Goal: Task Accomplishment & Management: Complete application form

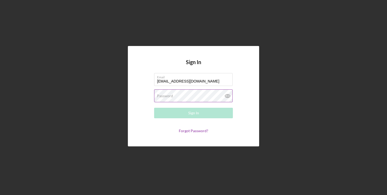
type input "[EMAIL_ADDRESS][DOMAIN_NAME]"
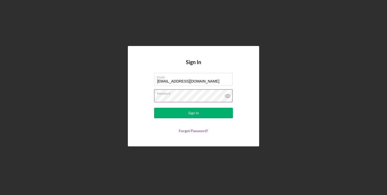
click at [154, 108] on button "Sign In" at bounding box center [193, 113] width 79 height 10
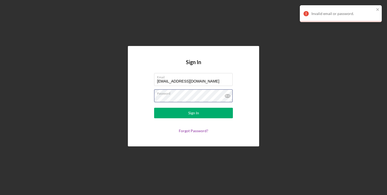
click at [154, 108] on button "Sign In" at bounding box center [193, 113] width 79 height 10
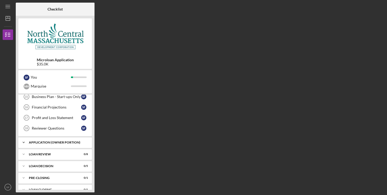
scroll to position [128, 0]
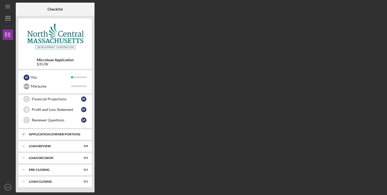
click at [24, 133] on icon "Icon/Expander" at bounding box center [23, 134] width 10 height 10
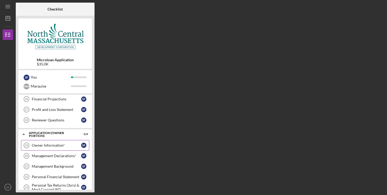
click at [47, 145] on div "Owner Information*" at bounding box center [56, 145] width 49 height 4
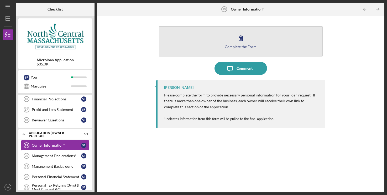
click at [250, 39] on button "Complete the Form Form" at bounding box center [241, 41] width 164 height 30
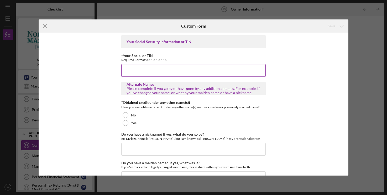
click at [160, 72] on input "*Your Social or TIN" at bounding box center [193, 70] width 144 height 13
click at [131, 70] on input "633098478" at bounding box center [193, 70] width 144 height 13
click at [136, 70] on input "633.098478" at bounding box center [193, 70] width 144 height 13
click at [135, 70] on input "633.098478" at bounding box center [193, 70] width 144 height 13
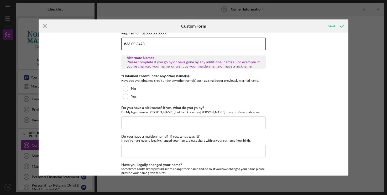
scroll to position [27, 0]
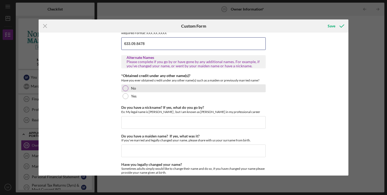
type input "633.09.8478"
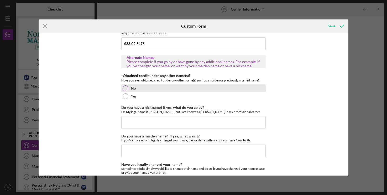
click at [123, 90] on div at bounding box center [126, 88] width 6 height 6
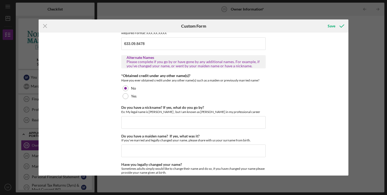
scroll to position [50, 0]
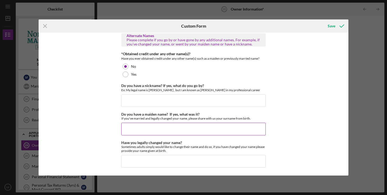
click at [143, 130] on input "Do you have a maiden name? If yes, what was it?" at bounding box center [193, 129] width 144 height 13
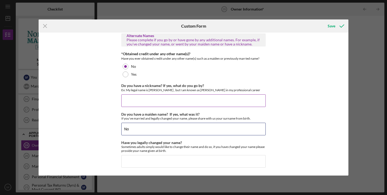
type input "No"
click at [157, 102] on input "Do you have a nickname? If yes, what do you go by?" at bounding box center [193, 100] width 144 height 13
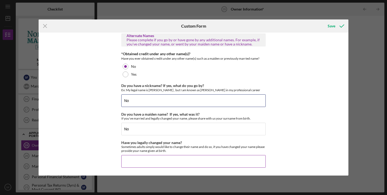
type input "No"
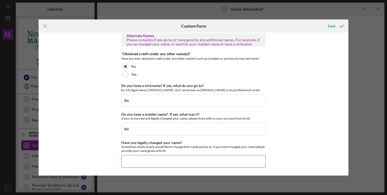
click at [156, 160] on input "Have you legally changed your name?" at bounding box center [193, 161] width 144 height 13
type input "No"
click at [338, 24] on icon "submit" at bounding box center [341, 25] width 13 height 13
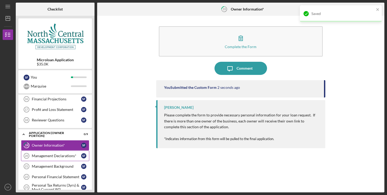
click at [53, 156] on div "Management Declarations*" at bounding box center [56, 156] width 49 height 4
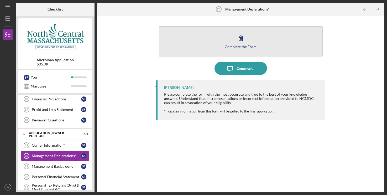
click at [240, 37] on icon "button" at bounding box center [240, 37] width 13 height 13
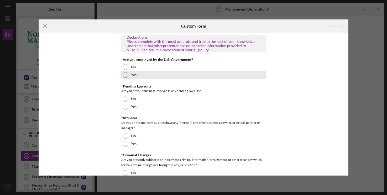
click at [123, 74] on div at bounding box center [126, 75] width 6 height 6
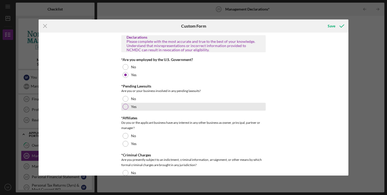
click at [124, 107] on div at bounding box center [126, 107] width 6 height 6
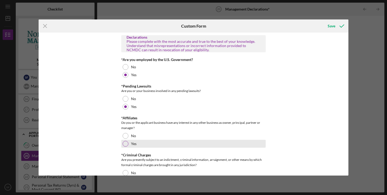
click at [125, 141] on div "Yes" at bounding box center [193, 144] width 144 height 8
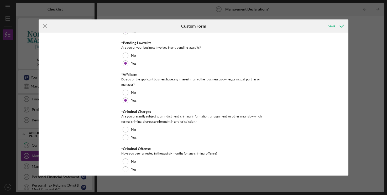
scroll to position [54, 0]
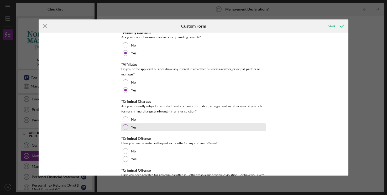
click at [126, 130] on div "Yes" at bounding box center [193, 127] width 144 height 8
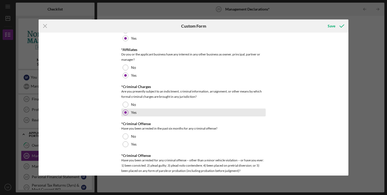
scroll to position [80, 0]
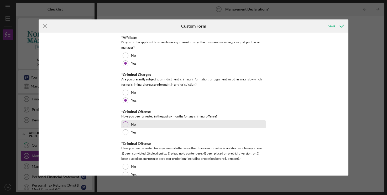
click at [124, 122] on div at bounding box center [126, 124] width 6 height 6
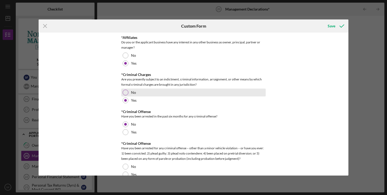
click at [125, 93] on div at bounding box center [126, 93] width 6 height 6
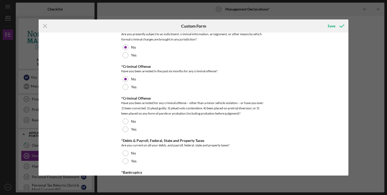
scroll to position [134, 0]
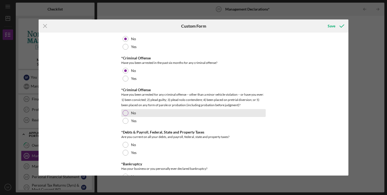
click at [124, 112] on div at bounding box center [126, 113] width 6 height 6
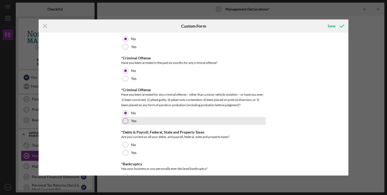
click at [124, 119] on div at bounding box center [126, 121] width 6 height 6
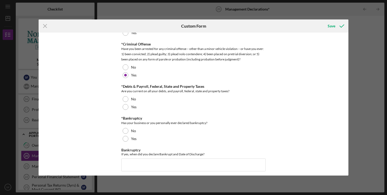
scroll to position [187, 0]
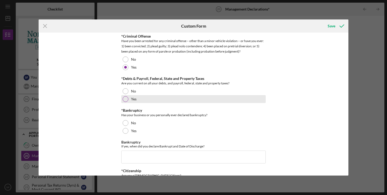
click at [126, 98] on div at bounding box center [126, 99] width 6 height 6
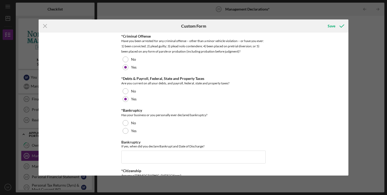
scroll to position [214, 0]
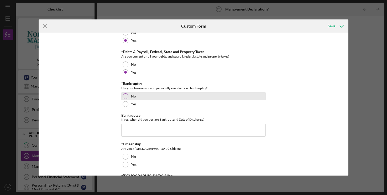
click at [126, 94] on div at bounding box center [126, 96] width 6 height 6
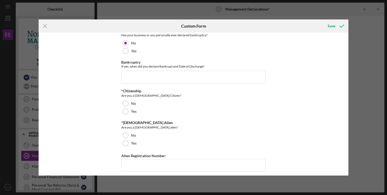
scroll to position [268, 0]
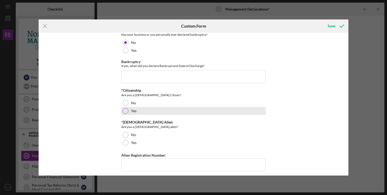
click at [126, 112] on div at bounding box center [126, 111] width 6 height 6
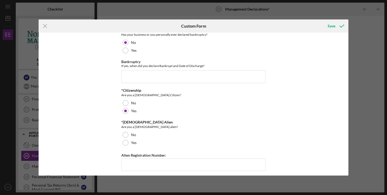
scroll to position [295, 0]
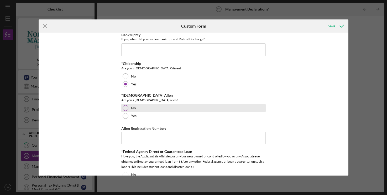
click at [126, 108] on div at bounding box center [126, 108] width 6 height 6
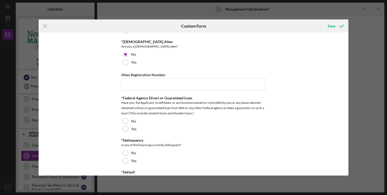
scroll to position [375, 0]
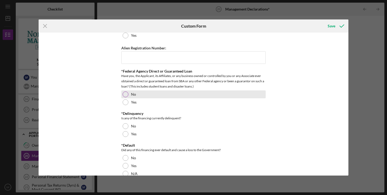
click at [125, 94] on div at bounding box center [126, 94] width 6 height 6
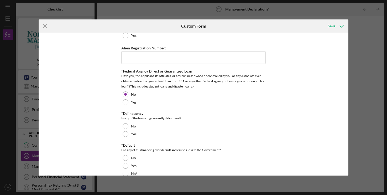
scroll to position [385, 0]
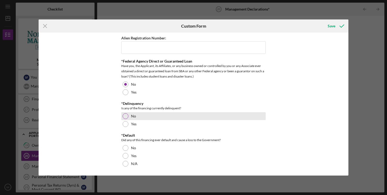
click at [125, 116] on div at bounding box center [126, 116] width 6 height 6
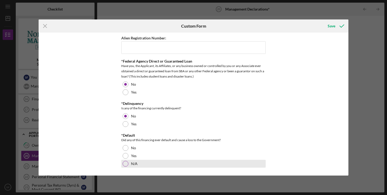
click at [126, 165] on div at bounding box center [126, 164] width 6 height 6
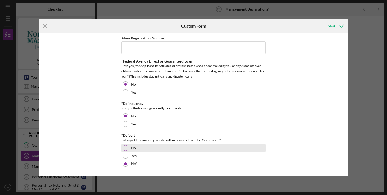
click at [125, 146] on div at bounding box center [126, 148] width 6 height 6
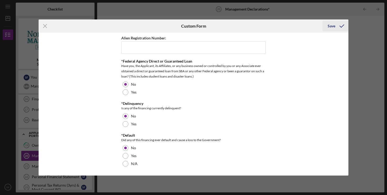
click at [340, 25] on icon "submit" at bounding box center [341, 25] width 13 height 13
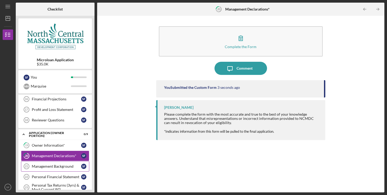
click at [56, 163] on link "Management Background 21 Management Background S F" at bounding box center [55, 166] width 68 height 10
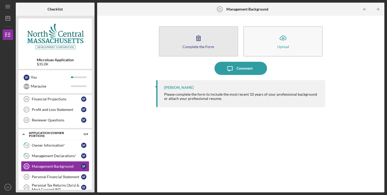
click at [199, 39] on icon "button" at bounding box center [198, 37] width 13 height 13
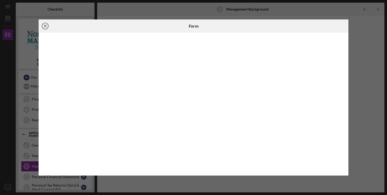
click at [47, 27] on icon "Icon/Close" at bounding box center [45, 25] width 13 height 13
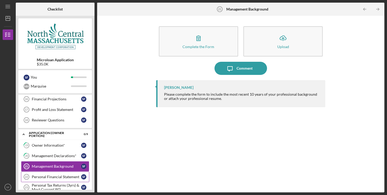
click at [59, 177] on div "Personal Financial Statement" at bounding box center [56, 177] width 49 height 4
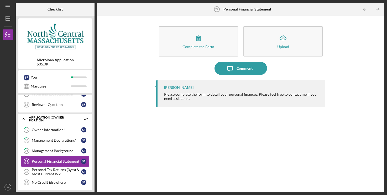
scroll to position [155, 0]
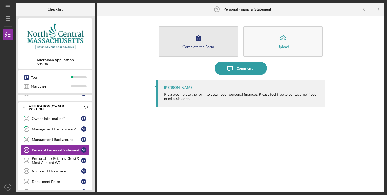
click at [206, 41] on button "Complete the Form Form" at bounding box center [198, 41] width 79 height 30
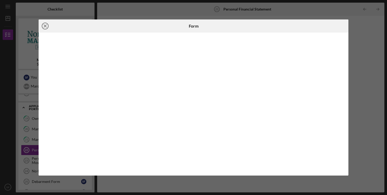
click at [44, 30] on icon "Icon/Close" at bounding box center [45, 25] width 13 height 13
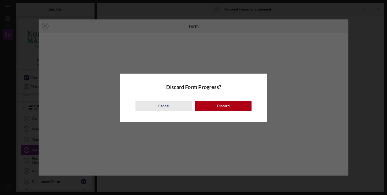
click at [164, 106] on div "Cancel" at bounding box center [163, 106] width 11 height 10
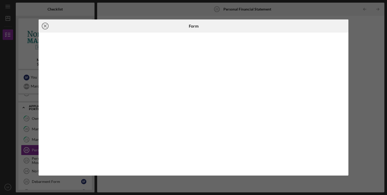
click at [45, 28] on icon "Icon/Close" at bounding box center [45, 25] width 13 height 13
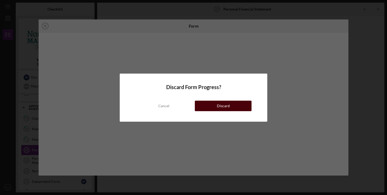
click at [235, 105] on button "Discard" at bounding box center [223, 106] width 57 height 10
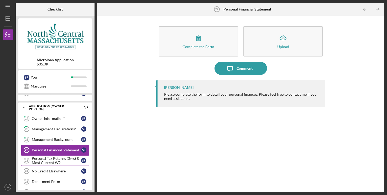
click at [55, 162] on div "Personal Tax Returns (3yrs) & Most Current W2" at bounding box center [56, 160] width 49 height 8
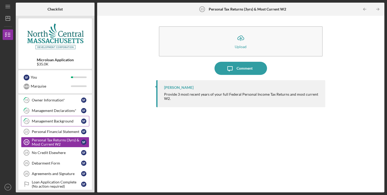
scroll to position [182, 0]
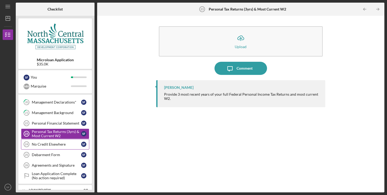
click at [50, 147] on link "No Credit Elsewhere 24 No Credit Elsewhere S F" at bounding box center [55, 144] width 68 height 10
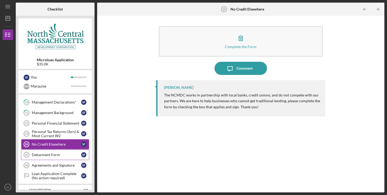
click at [49, 156] on div "Debarment Form" at bounding box center [56, 155] width 49 height 4
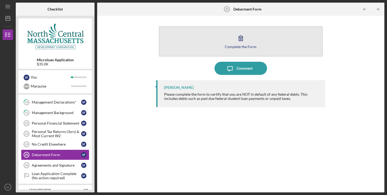
click at [237, 37] on icon "button" at bounding box center [240, 37] width 13 height 13
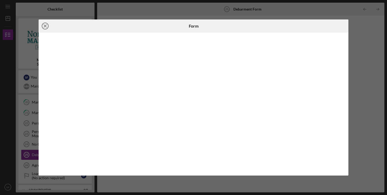
click at [45, 25] on icon "Icon/Close" at bounding box center [45, 25] width 13 height 13
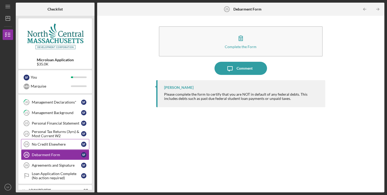
click at [57, 145] on div "No Credit Elsewhere" at bounding box center [56, 144] width 49 height 4
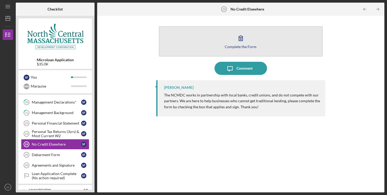
click at [236, 43] on icon "button" at bounding box center [240, 37] width 13 height 13
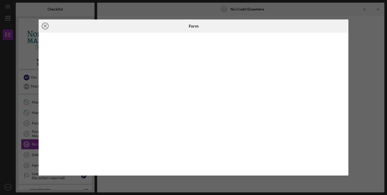
click at [48, 24] on icon "Icon/Close" at bounding box center [45, 25] width 13 height 13
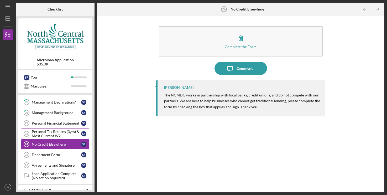
click at [49, 132] on div "Personal Tax Returns (3yrs) & Most Current W2" at bounding box center [56, 133] width 49 height 8
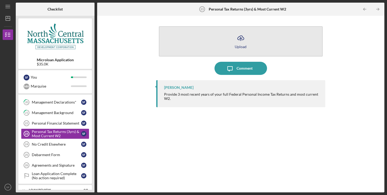
click at [224, 36] on button "Icon/Upload Upload" at bounding box center [241, 41] width 164 height 30
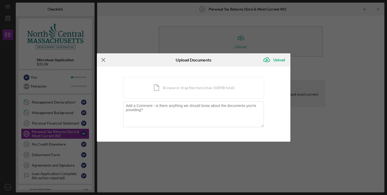
click at [102, 59] on icon "Icon/Menu Close" at bounding box center [103, 59] width 13 height 13
